Goal: Task Accomplishment & Management: Use online tool/utility

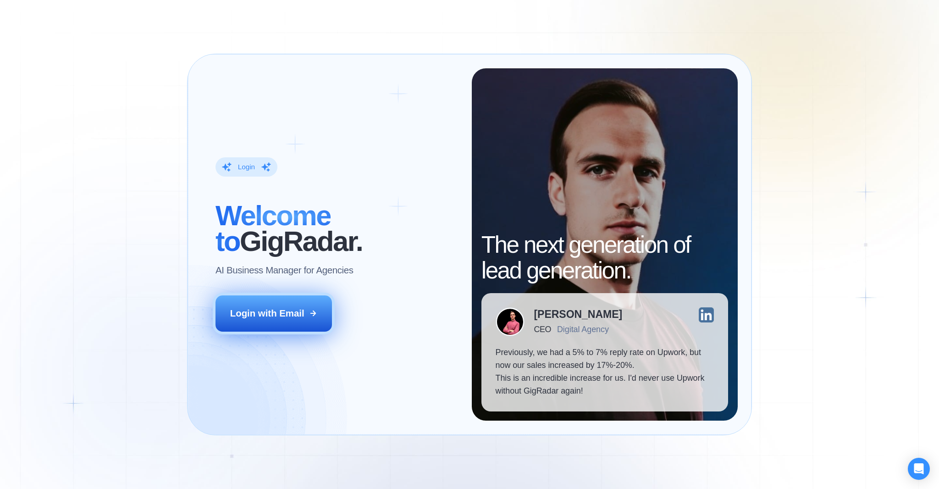
click at [274, 318] on div "Login with Email" at bounding box center [267, 313] width 74 height 13
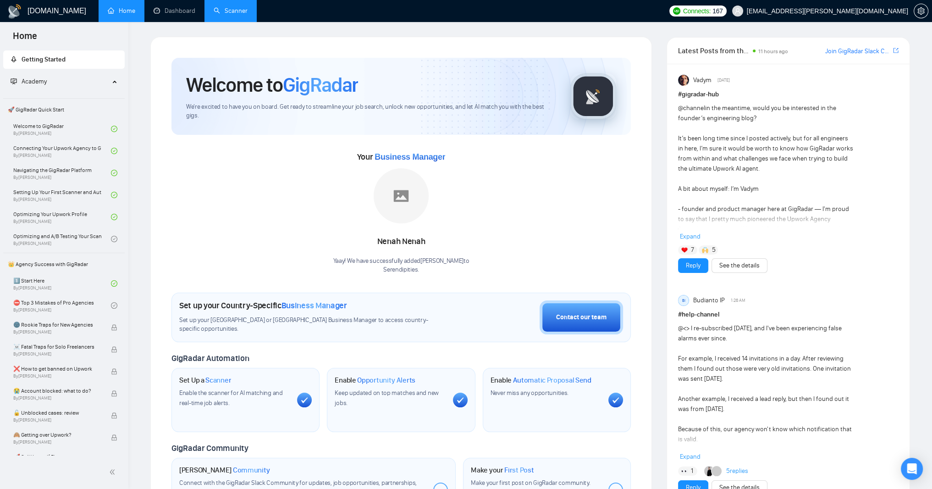
click at [247, 14] on link "Scanner" at bounding box center [231, 11] width 34 height 8
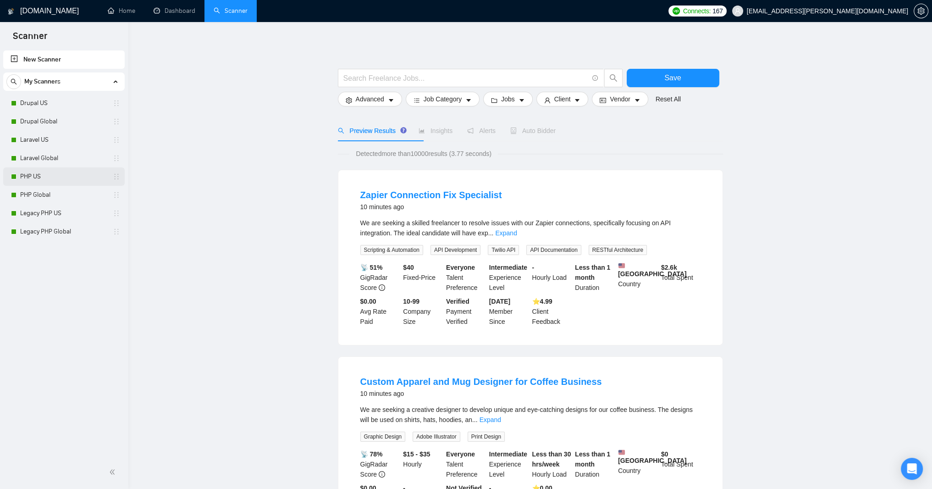
click at [46, 171] on link "PHP US" at bounding box center [63, 176] width 87 height 18
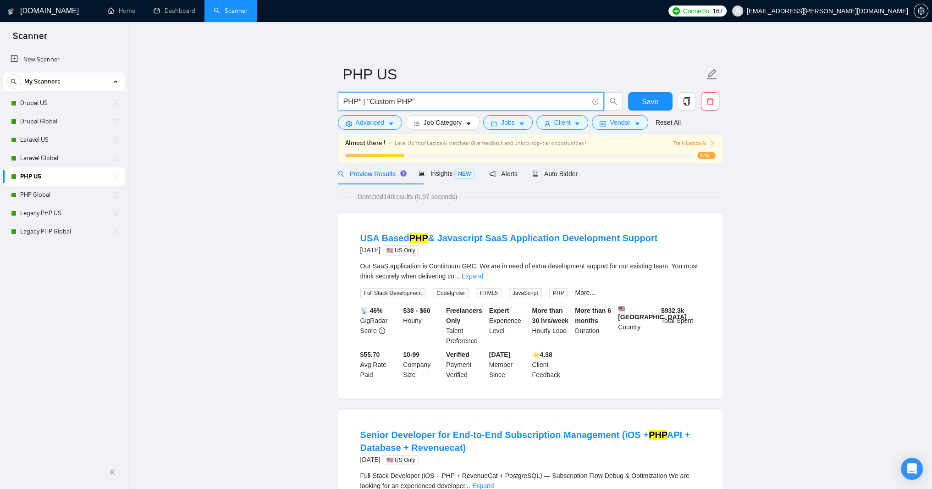
click at [452, 104] on input "PHP* | "Custom PHP"" at bounding box center [465, 101] width 245 height 11
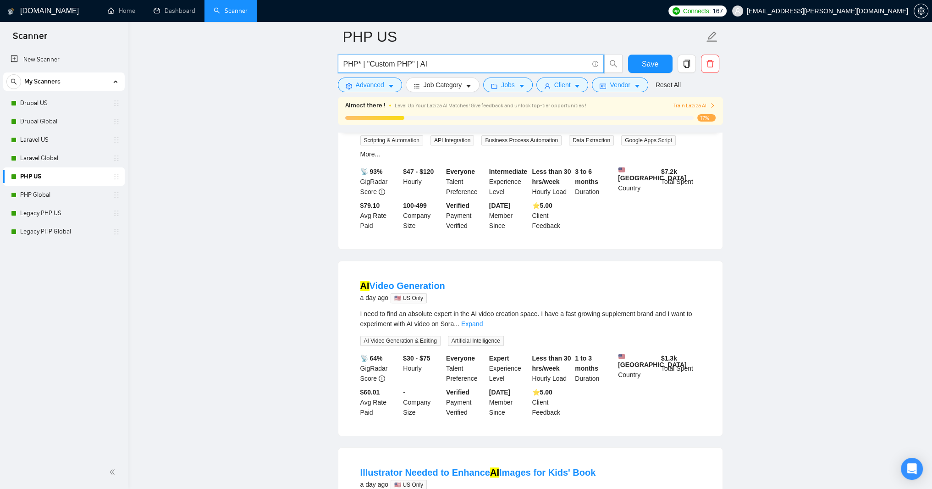
scroll to position [605, 0]
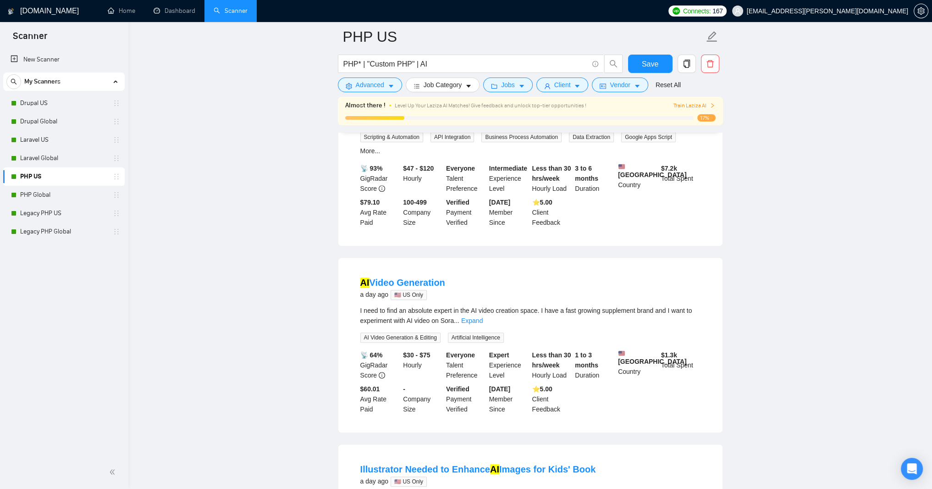
click at [487, 124] on link "Expand" at bounding box center [477, 119] width 22 height 7
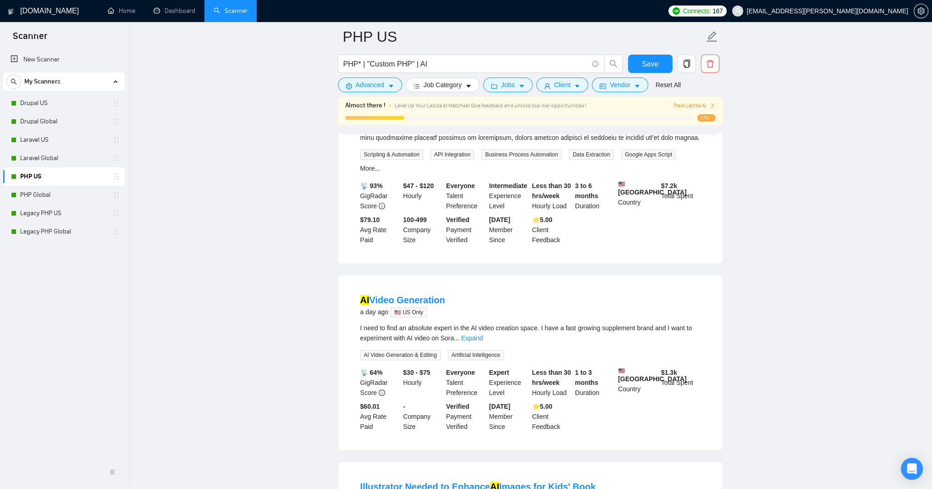
scroll to position [660, 0]
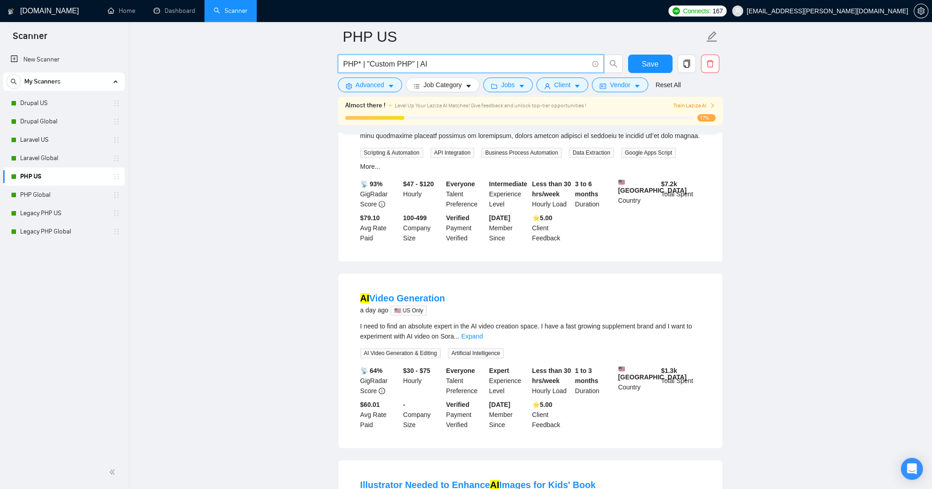
click at [456, 66] on input "PHP* | "Custom PHP" | AI" at bounding box center [465, 63] width 245 height 11
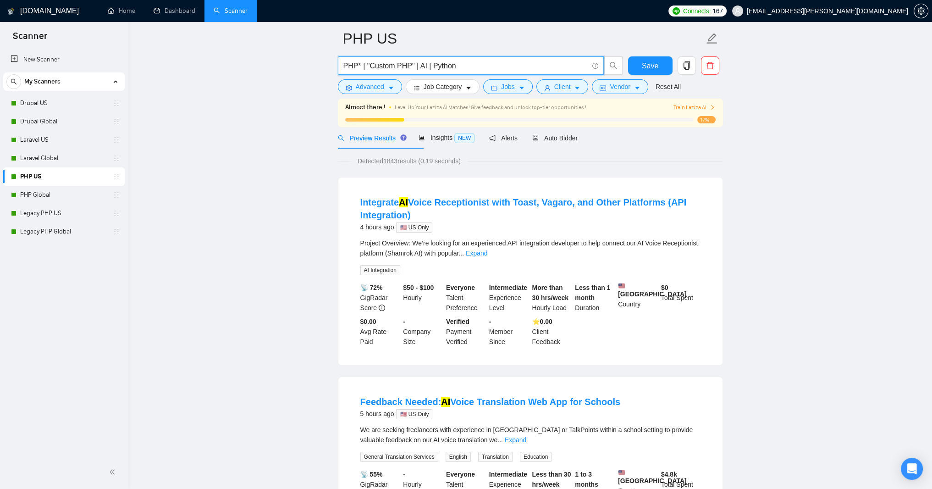
scroll to position [0, 0]
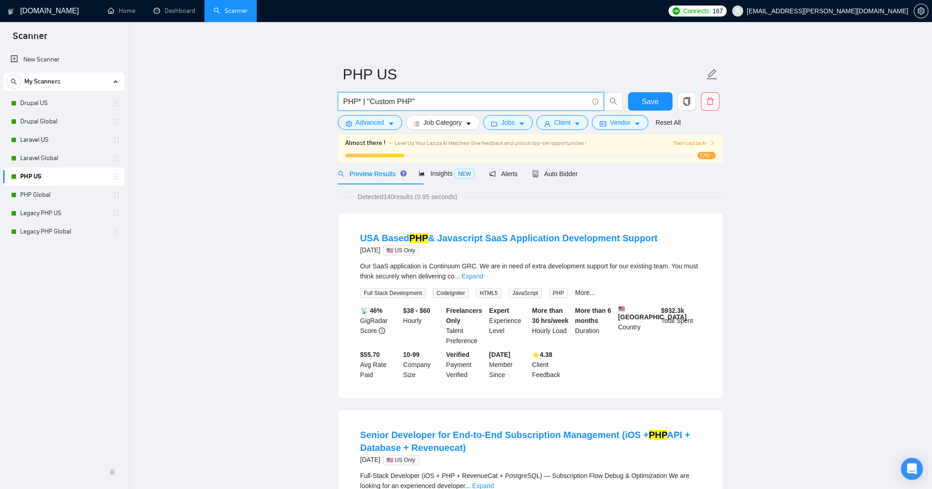
type input "PHP* | "Custom PHP""
click at [40, 106] on link "Drupal US" at bounding box center [63, 103] width 87 height 18
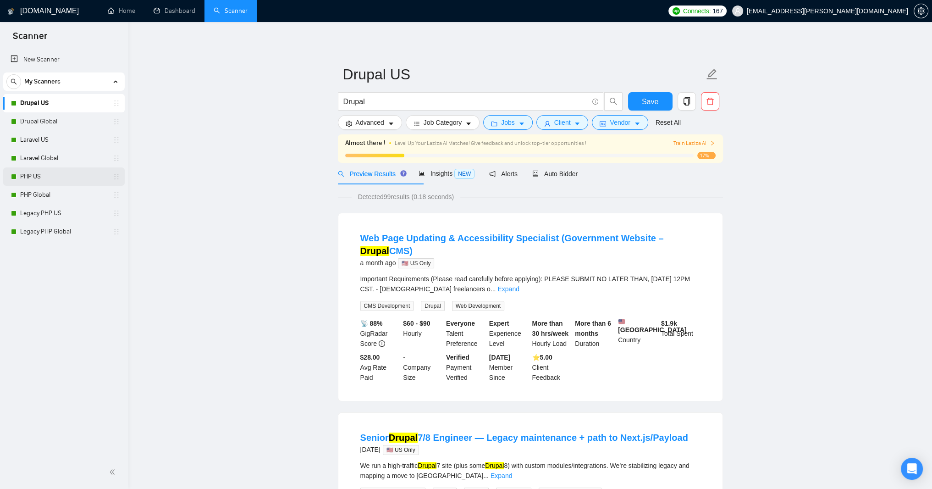
click at [33, 179] on link "PHP US" at bounding box center [63, 176] width 87 height 18
